Goal: Information Seeking & Learning: Check status

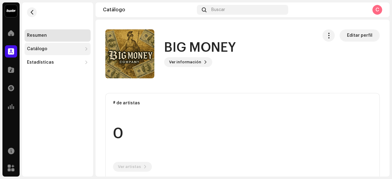
click at [45, 49] on div "Catálogo" at bounding box center [37, 49] width 20 height 5
click at [83, 48] on div "Catálogo" at bounding box center [58, 49] width 66 height 12
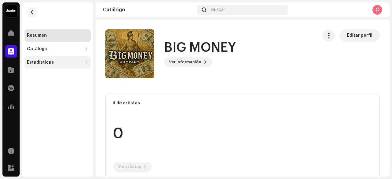
click at [74, 57] on div "Estadísticas" at bounding box center [58, 62] width 66 height 12
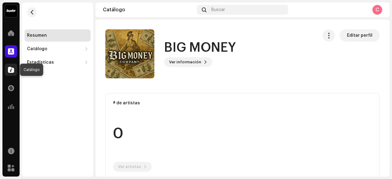
click at [14, 70] on div at bounding box center [11, 70] width 12 height 12
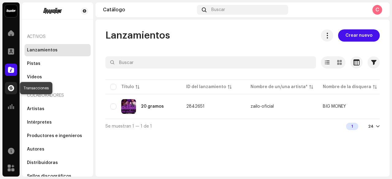
click at [9, 86] on span at bounding box center [11, 88] width 6 height 5
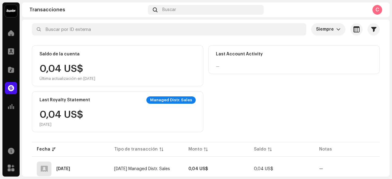
scroll to position [51, 0]
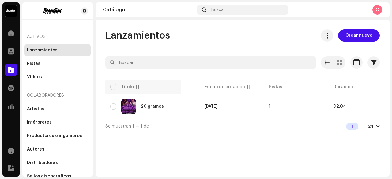
scroll to position [0, 257]
click at [377, 128] on div at bounding box center [378, 126] width 4 height 5
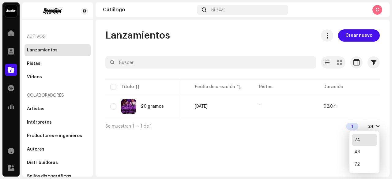
click at [377, 128] on div at bounding box center [378, 126] width 4 height 5
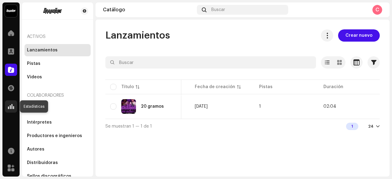
click at [12, 101] on div at bounding box center [11, 107] width 12 height 12
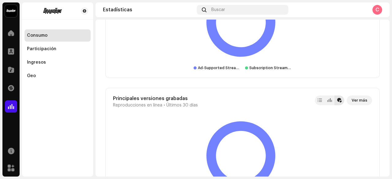
scroll to position [1282, 0]
